Goal: Information Seeking & Learning: Learn about a topic

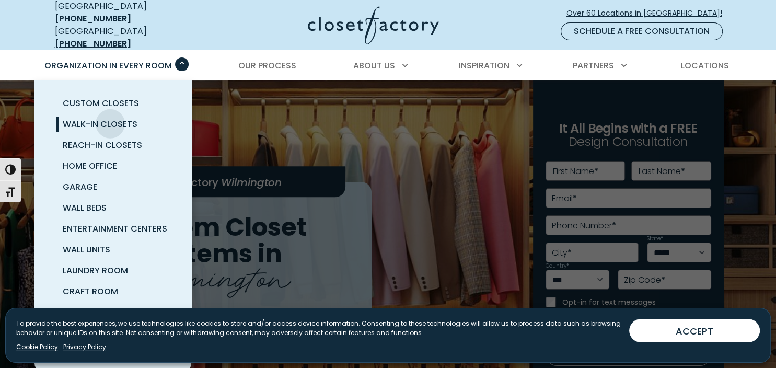
click at [110, 118] on span "Walk-In Closets" at bounding box center [100, 124] width 75 height 12
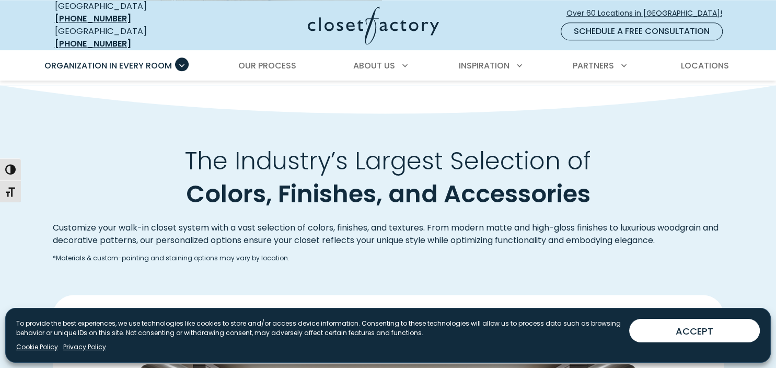
scroll to position [1318, 0]
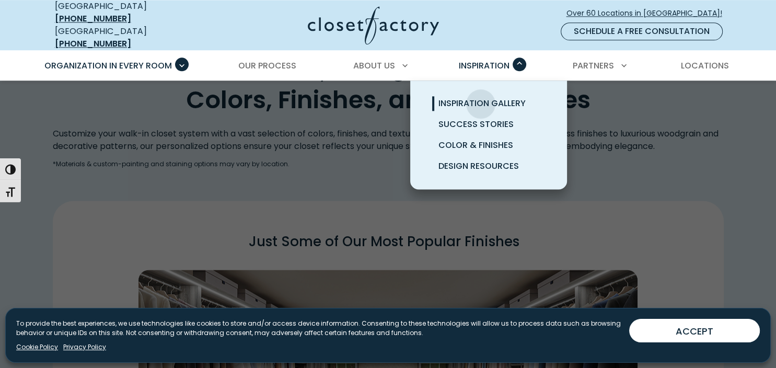
click at [481, 97] on span "Inspiration Gallery" at bounding box center [482, 103] width 87 height 12
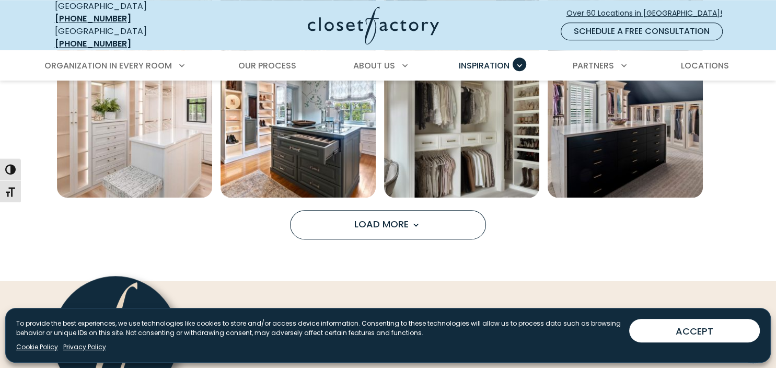
scroll to position [847, 0]
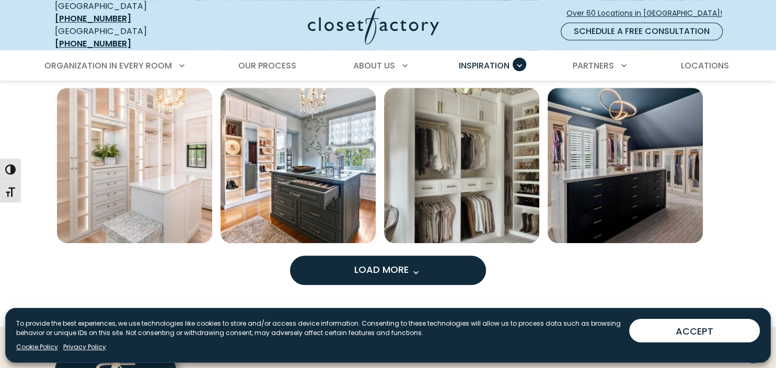
click at [394, 263] on span "Load More" at bounding box center [388, 269] width 68 height 13
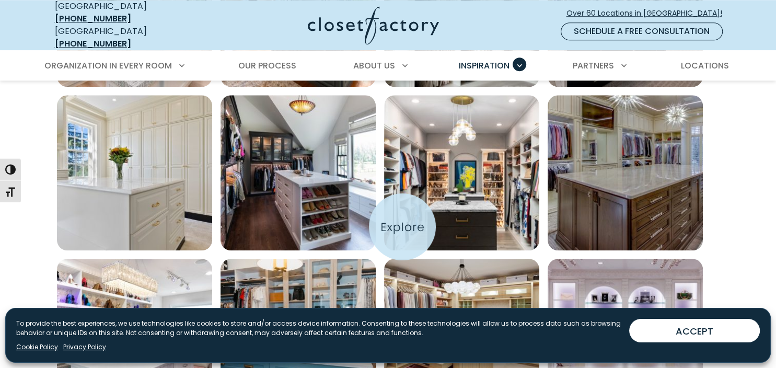
scroll to position [1035, 0]
